Goal: Task Accomplishment & Management: Use online tool/utility

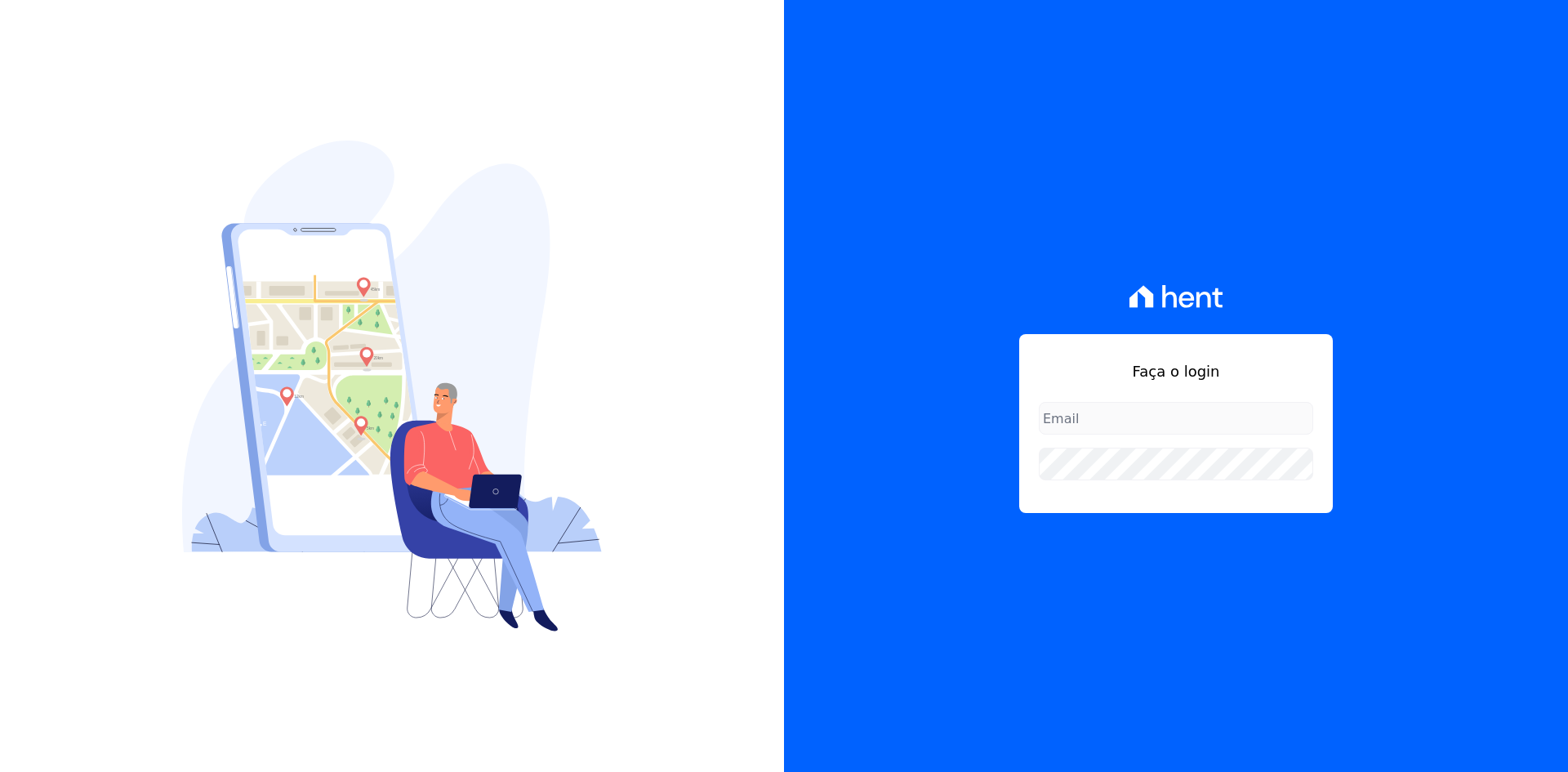
click at [1066, 424] on input "email" at bounding box center [1176, 418] width 274 height 32
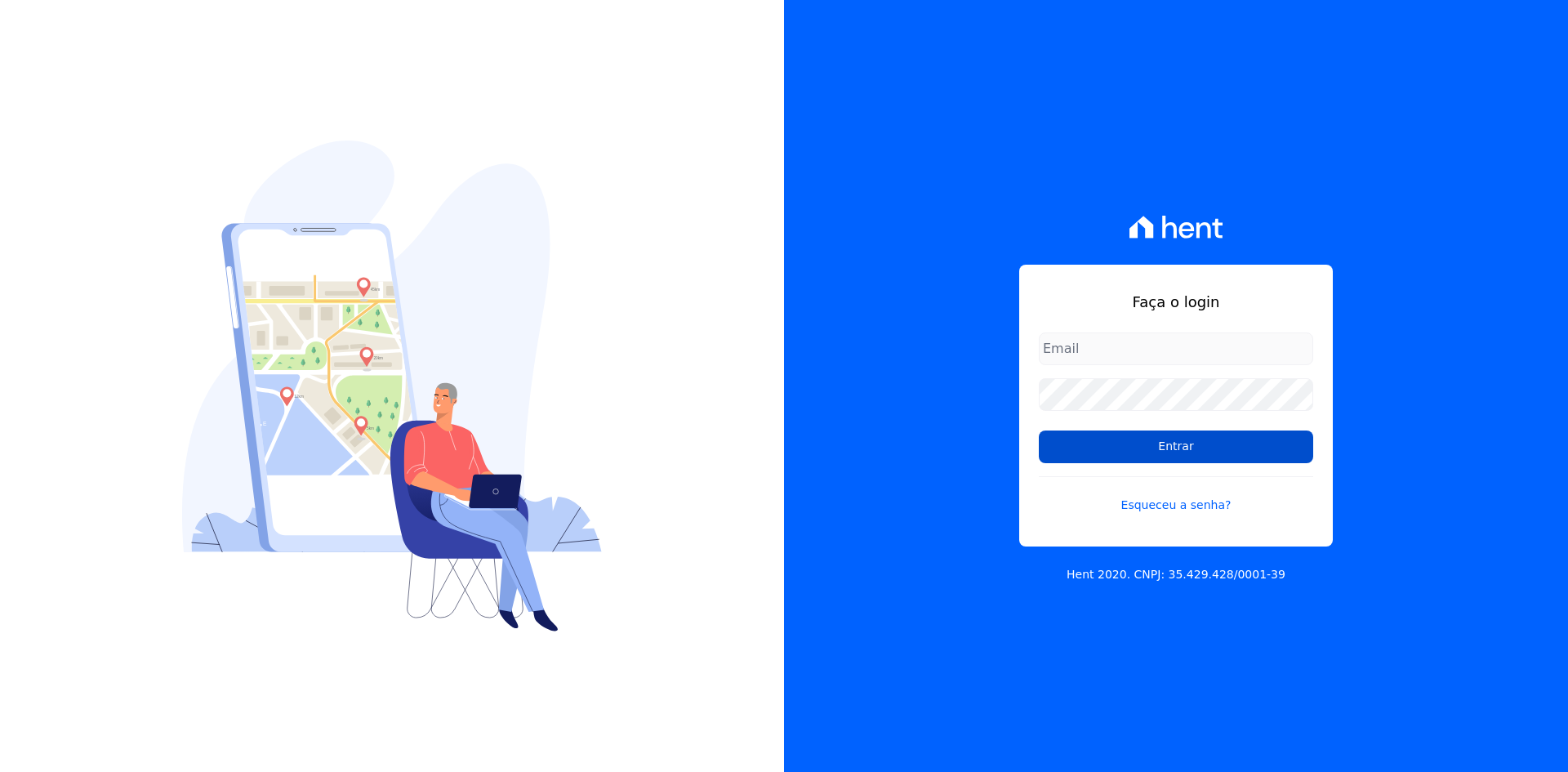
click at [1120, 440] on input "Entrar" at bounding box center [1176, 446] width 274 height 32
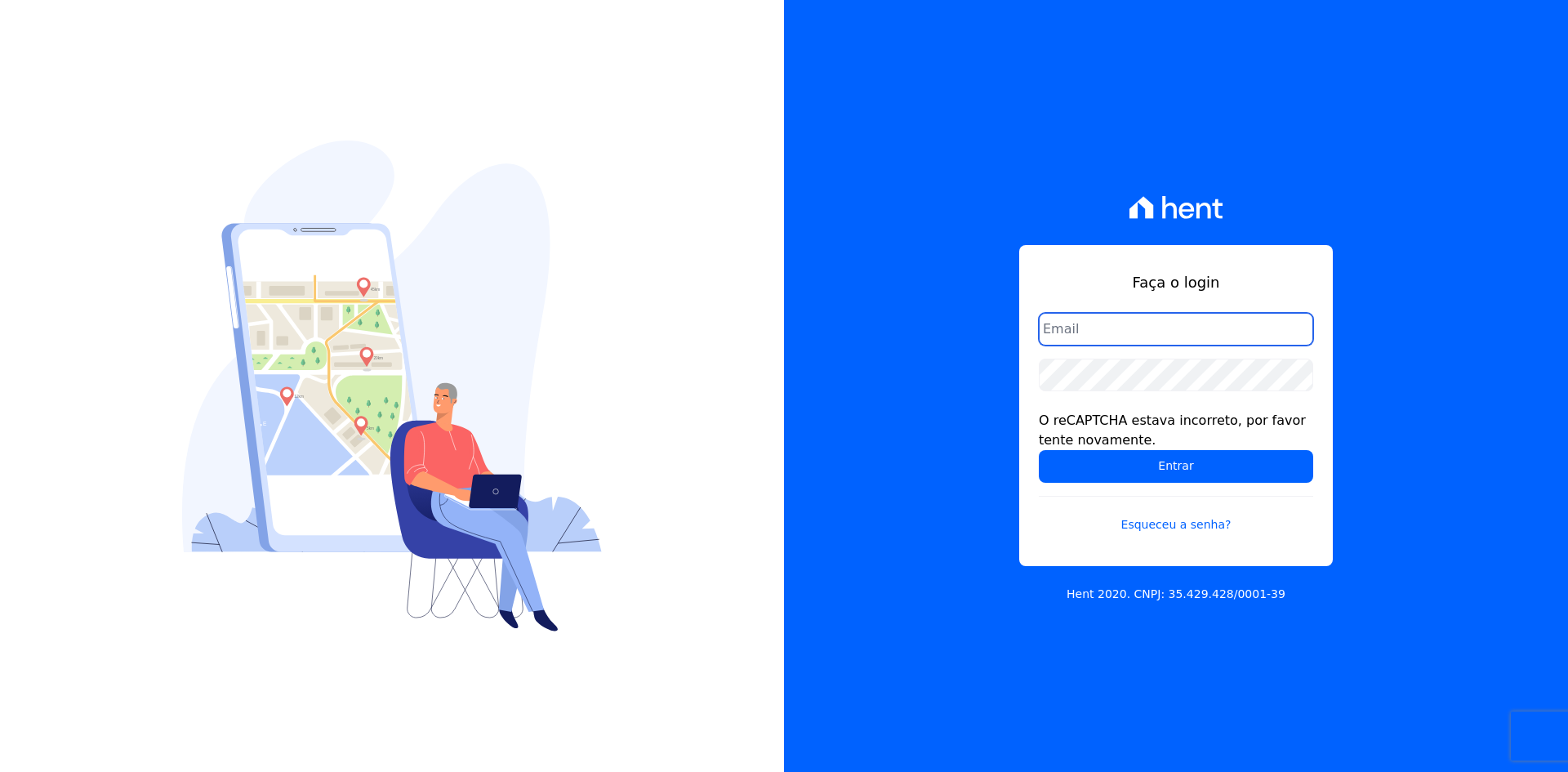
click at [1075, 334] on input "email" at bounding box center [1176, 328] width 274 height 32
click at [1078, 324] on input "email" at bounding box center [1176, 328] width 274 height 32
type input "[PERSON_NAME][EMAIL_ADDRESS][DOMAIN_NAME]"
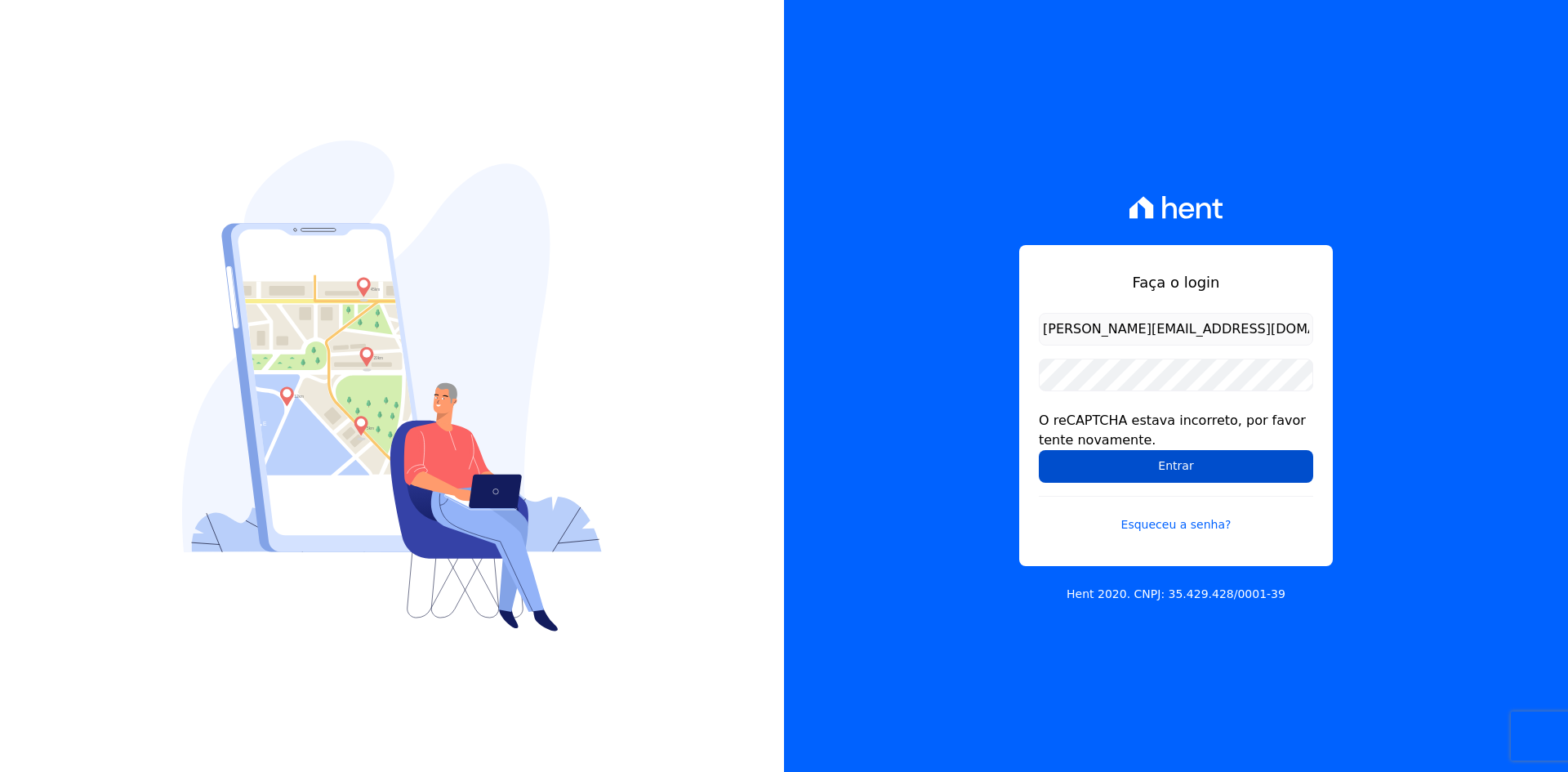
click at [1117, 464] on input "Entrar" at bounding box center [1176, 466] width 274 height 32
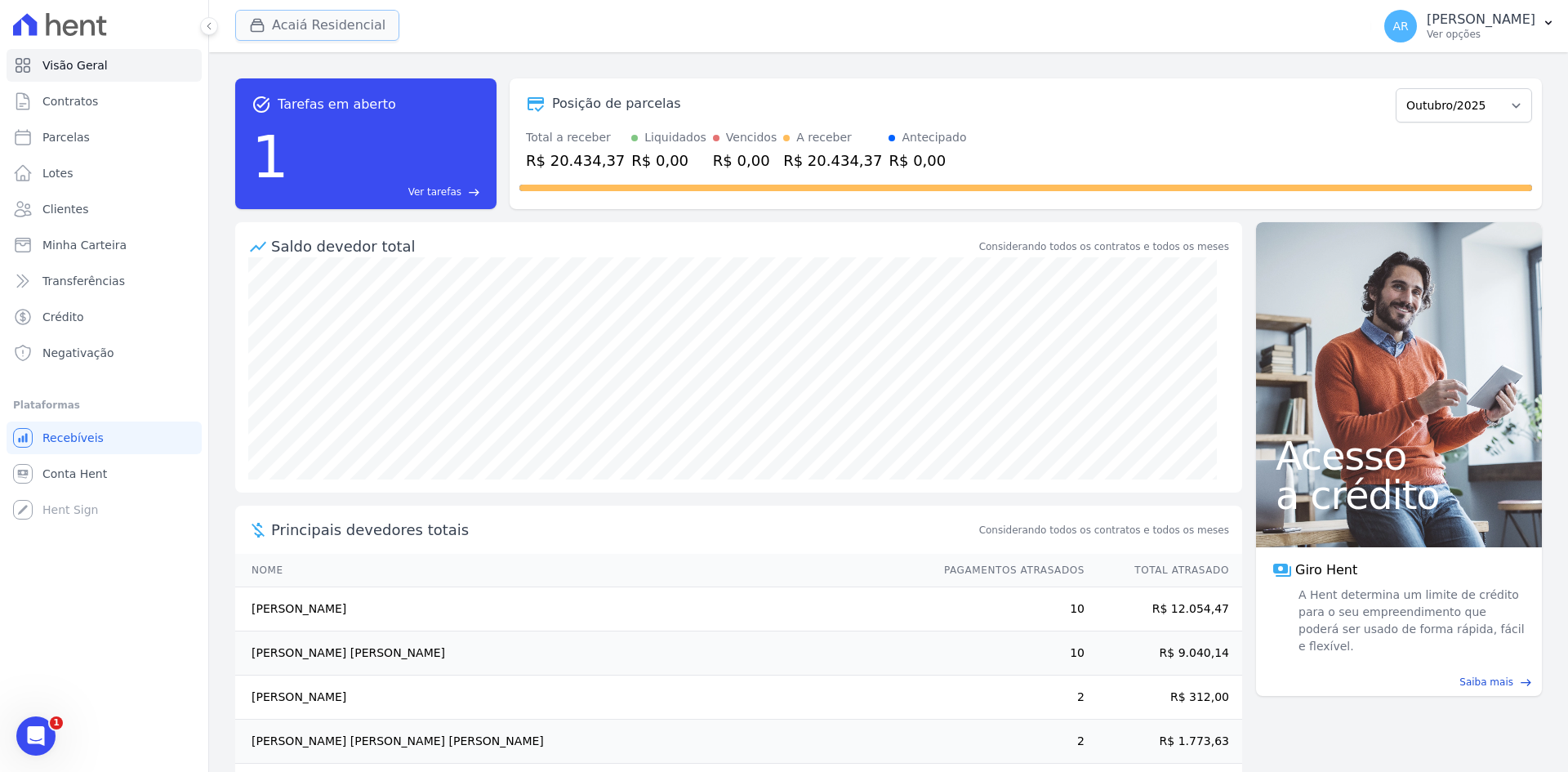
click at [326, 31] on button "Acaiá Residencial" at bounding box center [317, 25] width 164 height 31
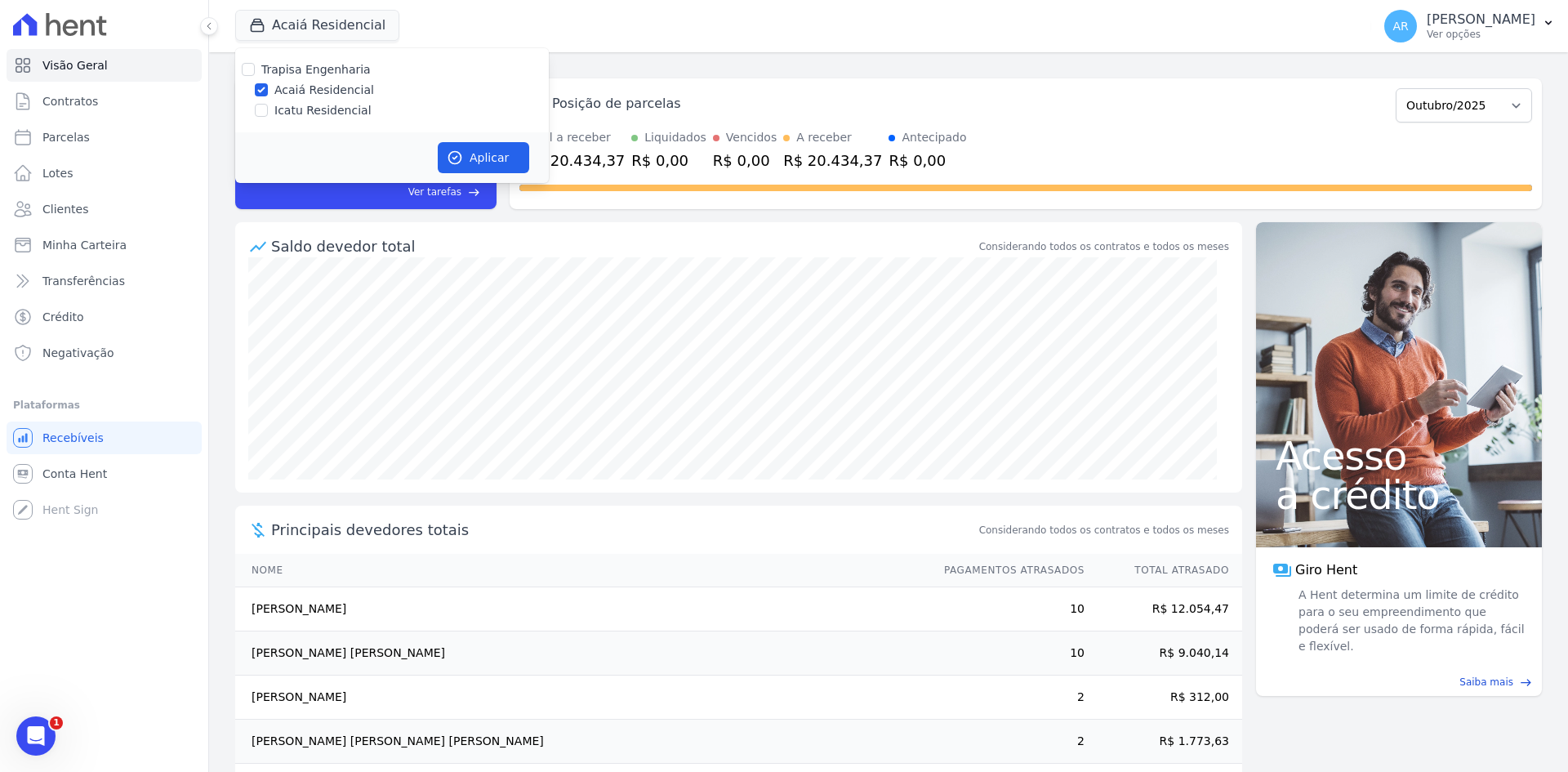
click at [323, 105] on label "Icatu Residencial" at bounding box center [322, 110] width 97 height 18
click at [268, 105] on input "Icatu Residencial" at bounding box center [261, 110] width 13 height 13
checkbox input "true"
click at [467, 161] on button "Aplicar" at bounding box center [483, 157] width 92 height 31
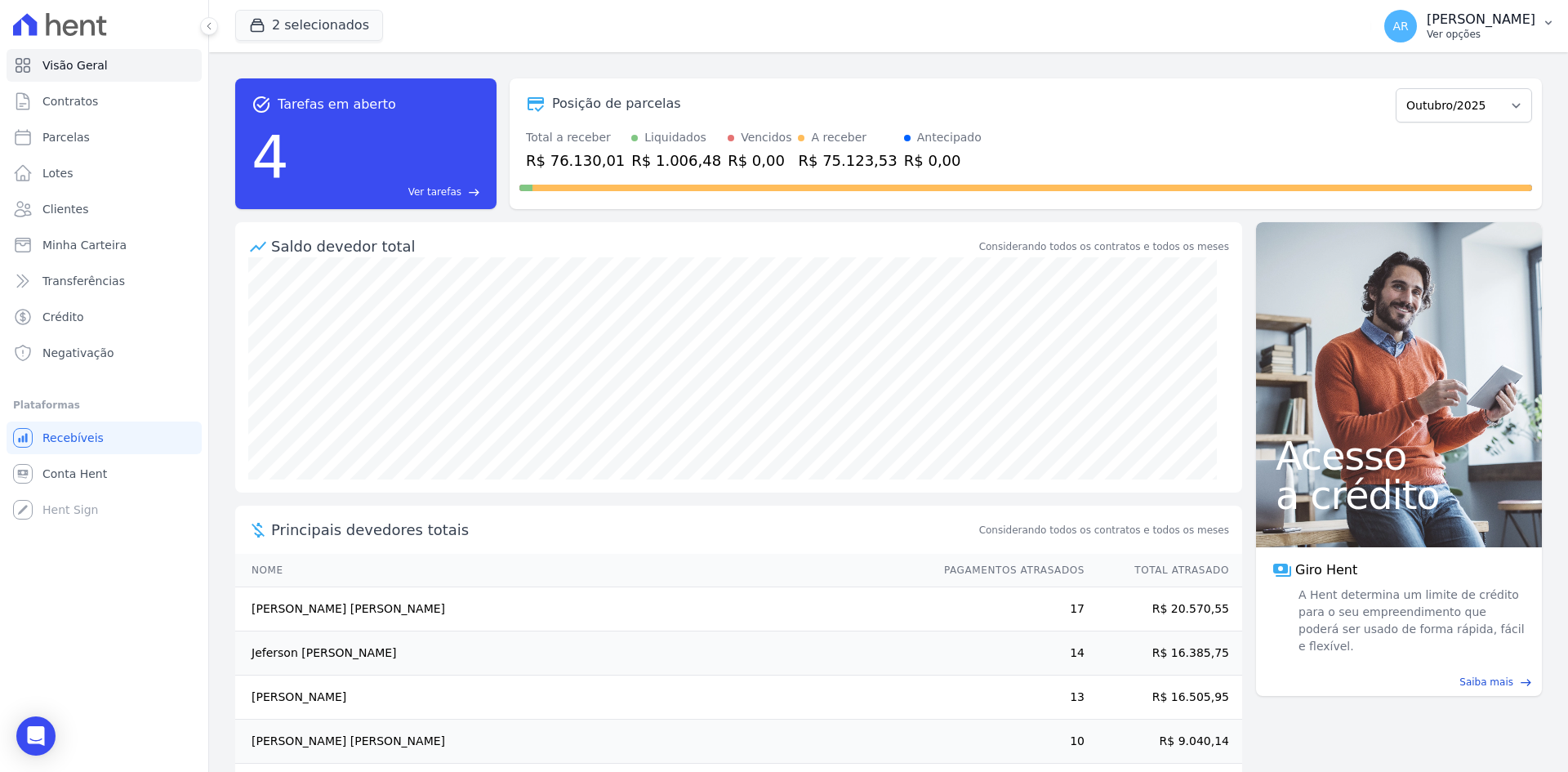
click at [1426, 26] on p "Alexandre Rodrigues" at bounding box center [1480, 19] width 108 height 17
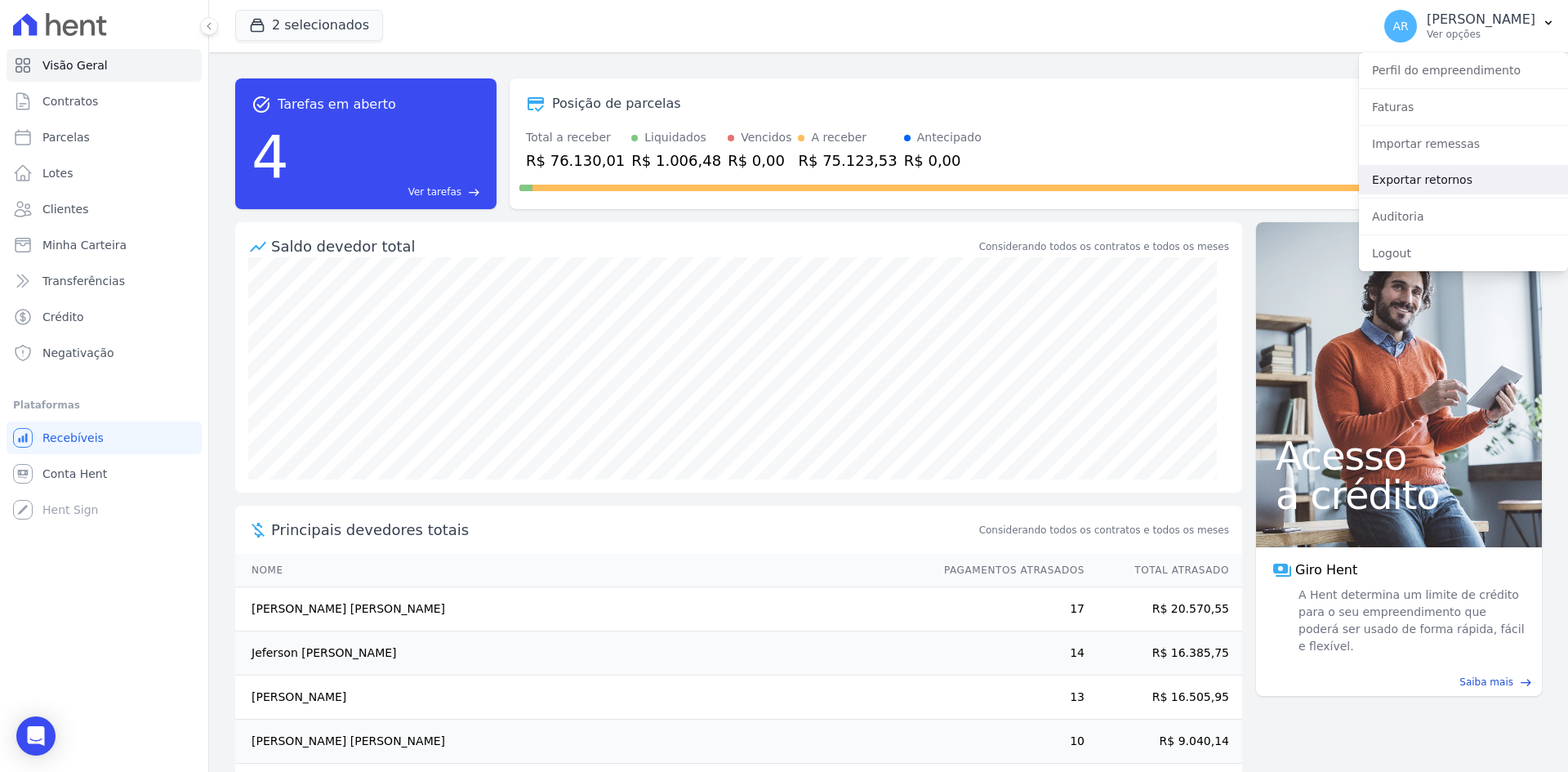
click at [1416, 180] on link "Exportar retornos" at bounding box center [1463, 180] width 209 height 30
